Goal: Manage account settings

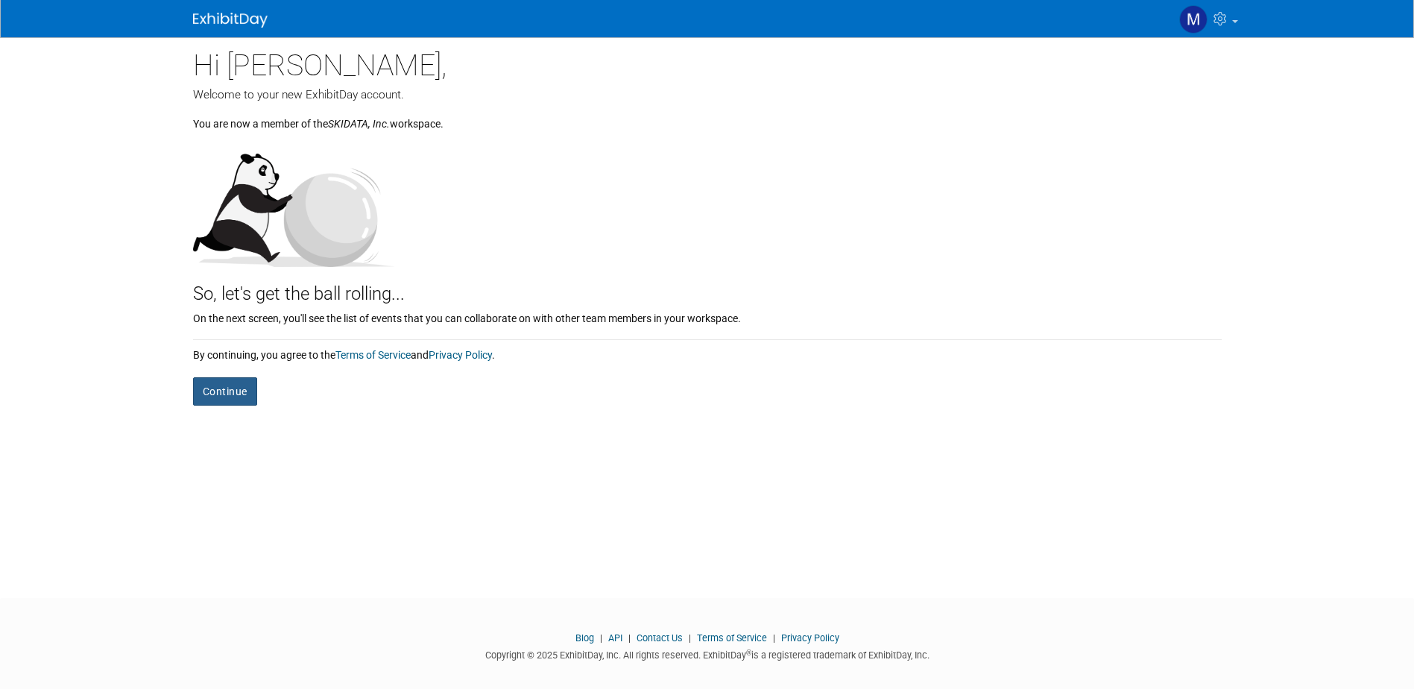
click at [232, 397] on button "Continue" at bounding box center [225, 391] width 64 height 28
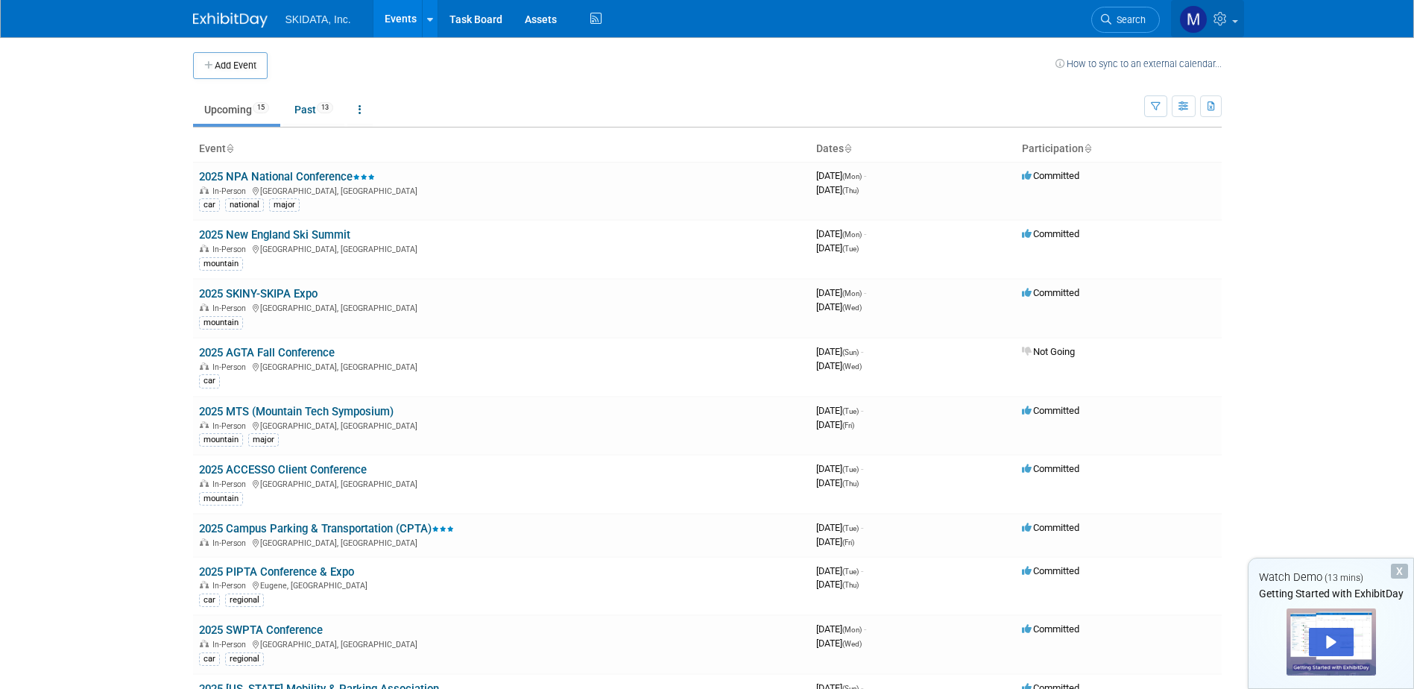
click at [1197, 20] on img at bounding box center [1193, 19] width 28 height 28
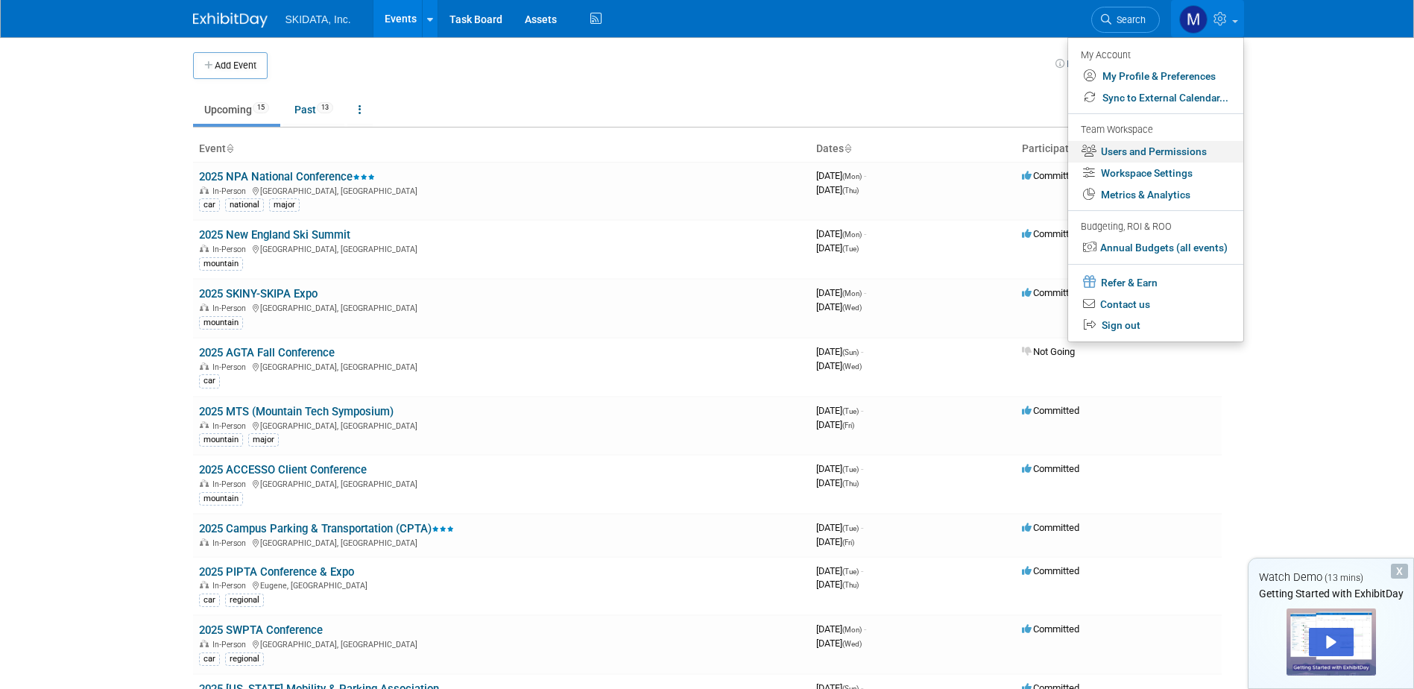
click at [1198, 158] on link "Users and Permissions" at bounding box center [1155, 152] width 175 height 22
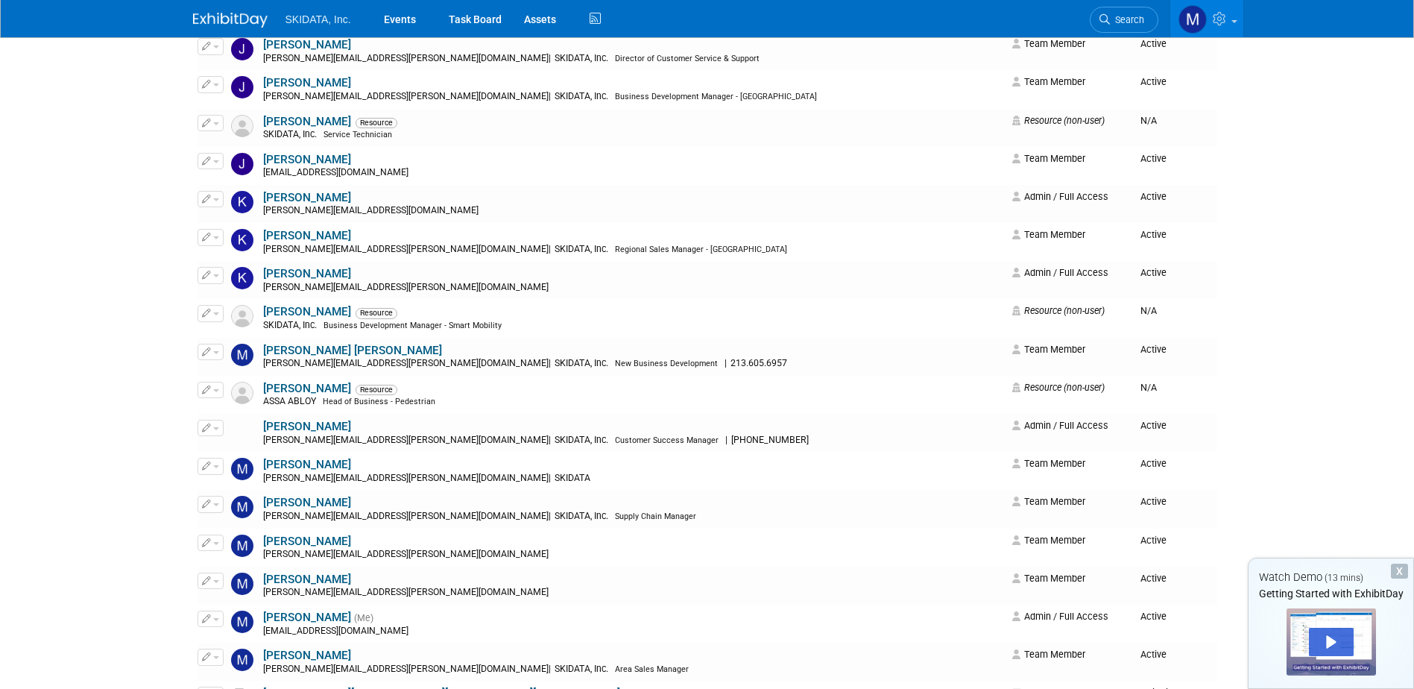
scroll to position [820, 0]
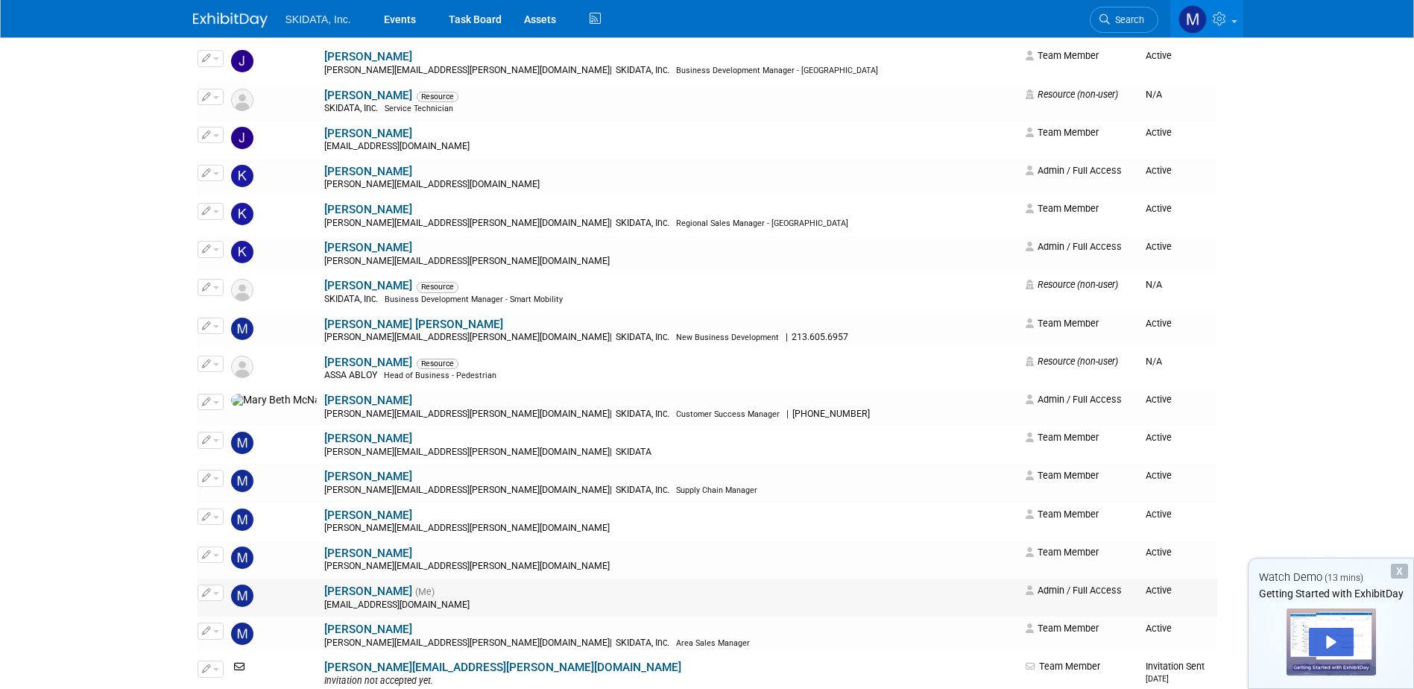
click at [324, 586] on link "[PERSON_NAME]" at bounding box center [368, 590] width 88 height 13
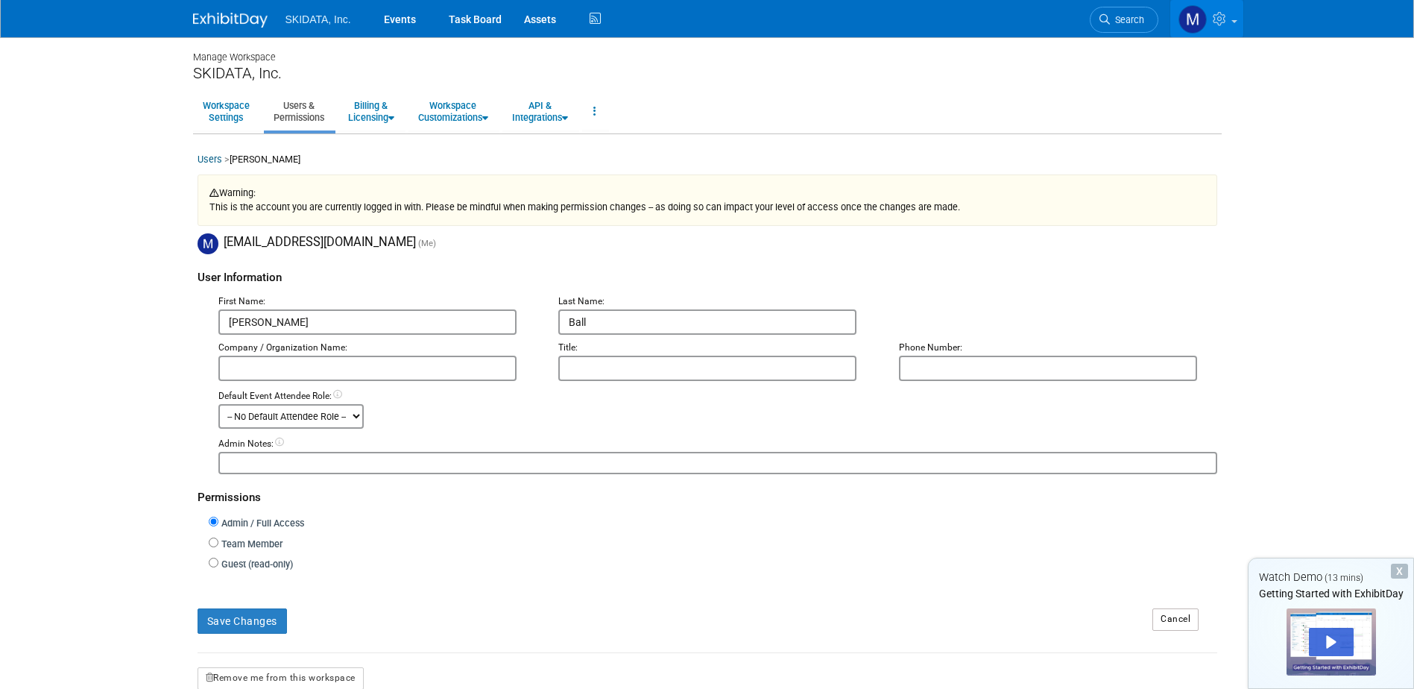
click at [1235, 10] on link at bounding box center [1206, 18] width 73 height 37
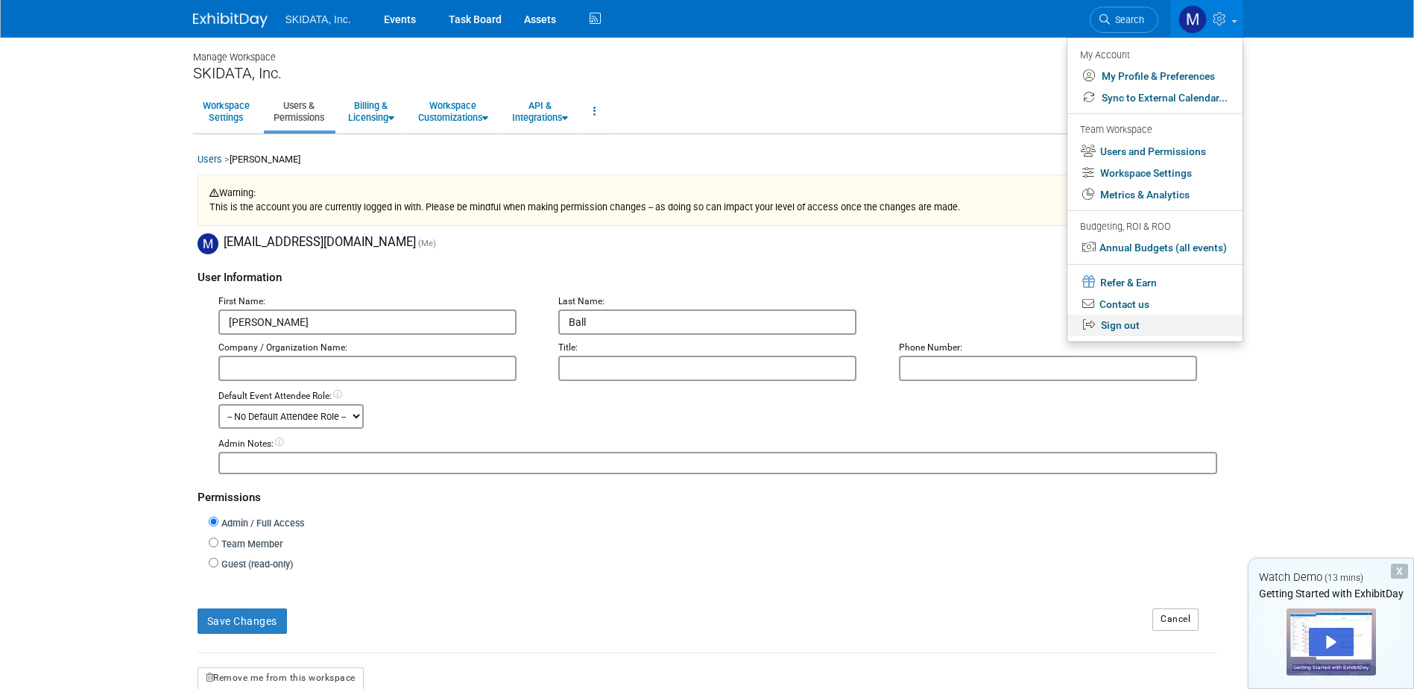
click at [1125, 332] on link "Sign out" at bounding box center [1154, 325] width 175 height 22
